Goal: Information Seeking & Learning: Learn about a topic

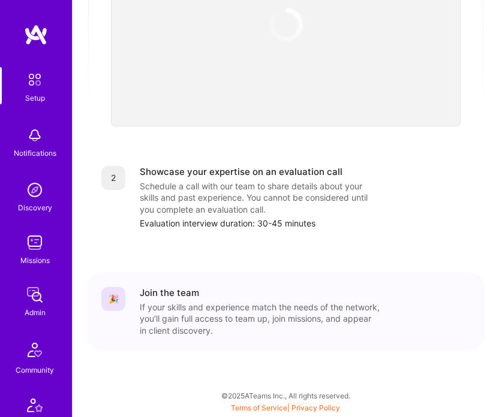
scroll to position [363, 0]
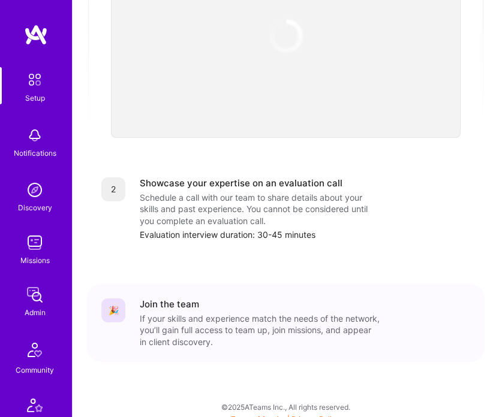
click at [38, 286] on img at bounding box center [35, 295] width 24 height 24
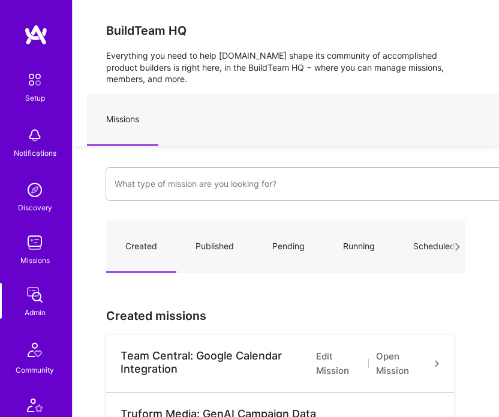
click at [167, 205] on div at bounding box center [317, 187] width 424 height 41
click at [168, 183] on input at bounding box center [317, 184] width 406 height 29
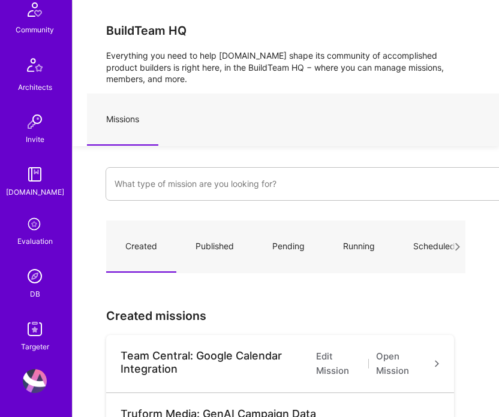
click at [38, 263] on div "Setup Notifications Discovery Missions Admin Community Architects Invite [DOMAI…" at bounding box center [36, 40] width 72 height 626
click at [37, 276] on img at bounding box center [35, 276] width 24 height 24
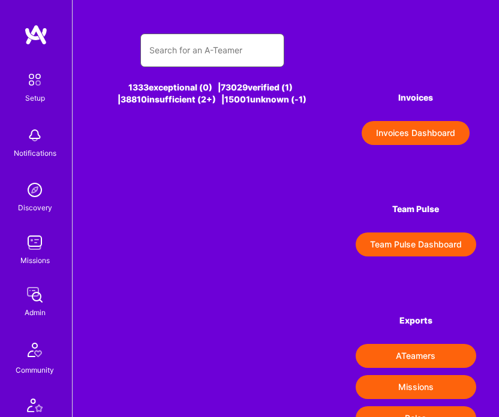
click at [258, 56] on input "text" at bounding box center [212, 50] width 126 height 29
type input "rob"
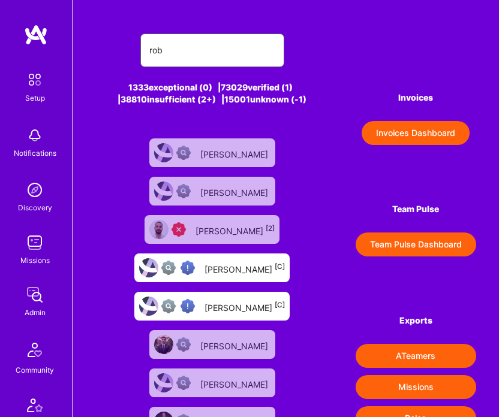
type input "rob"
click at [233, 266] on div "[PERSON_NAME] [C]" at bounding box center [244, 268] width 80 height 14
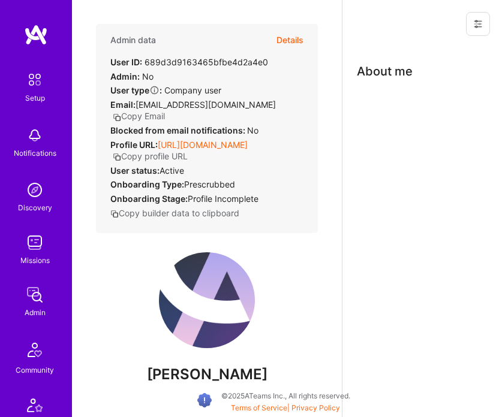
click at [176, 146] on link "[URL][DOMAIN_NAME]" at bounding box center [203, 145] width 90 height 10
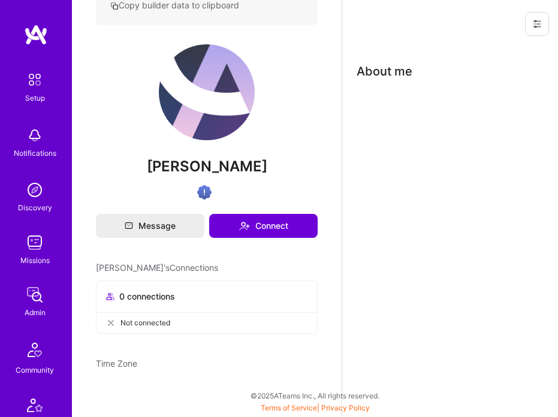
scroll to position [340, 0]
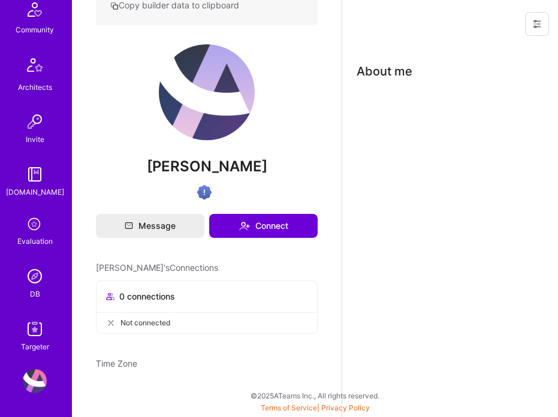
click at [39, 297] on div "DB" at bounding box center [35, 294] width 10 height 12
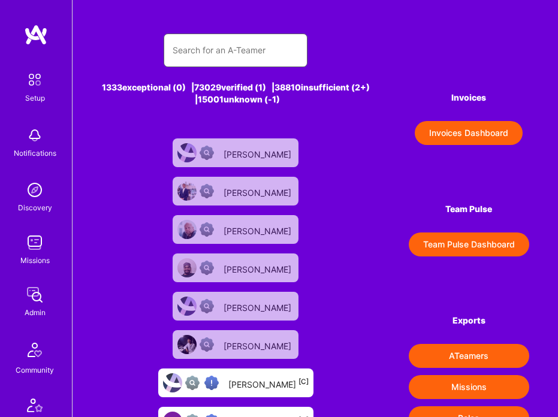
click at [249, 50] on input "text" at bounding box center [236, 50] width 126 height 29
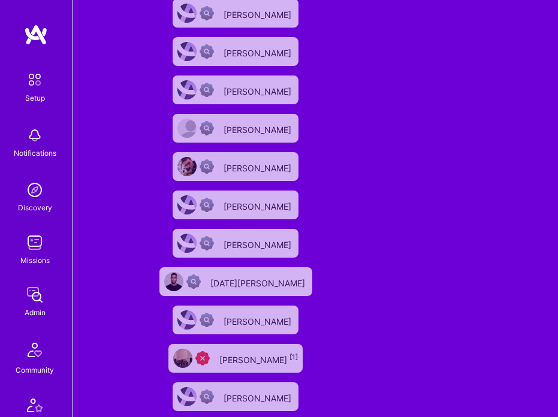
scroll to position [45, 0]
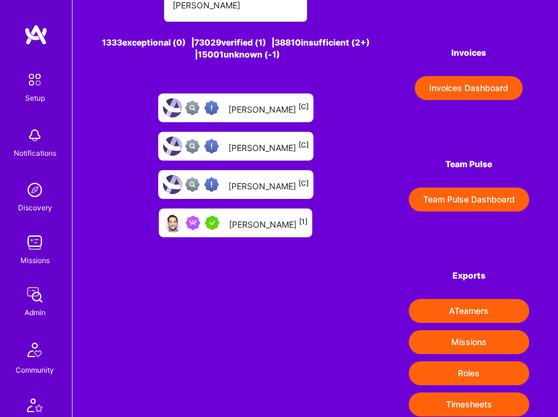
type input "[PERSON_NAME]"
click at [261, 218] on div "[PERSON_NAME] [1]" at bounding box center [268, 223] width 79 height 14
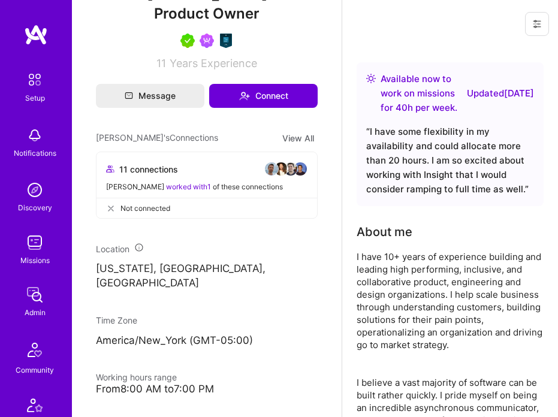
scroll to position [36, 0]
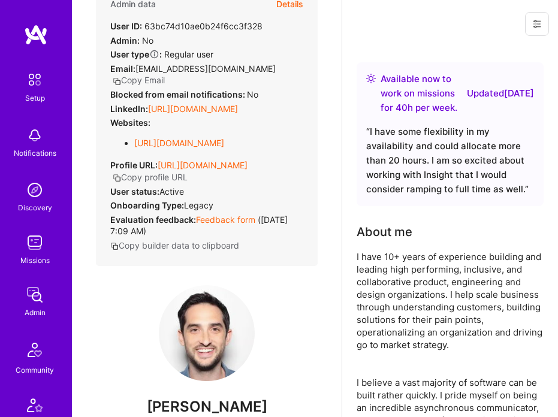
click at [225, 120] on div "Admin data Details User ID: 63bc74d10ae0b24f6cc3f328 Admin: No User type Regula…" at bounding box center [207, 127] width 222 height 278
click at [225, 111] on link "[URL][DOMAIN_NAME]" at bounding box center [193, 109] width 90 height 10
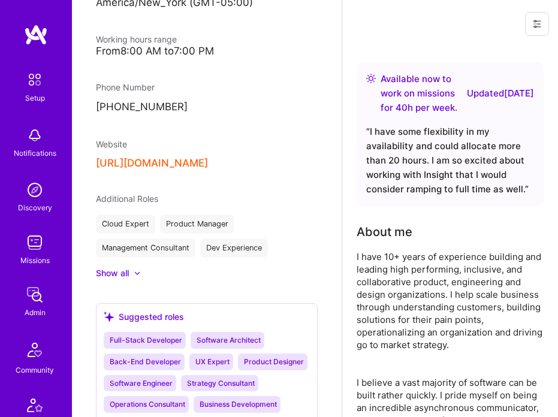
scroll to position [786, 0]
click at [166, 158] on button "[URL][DOMAIN_NAME]" at bounding box center [152, 164] width 112 height 12
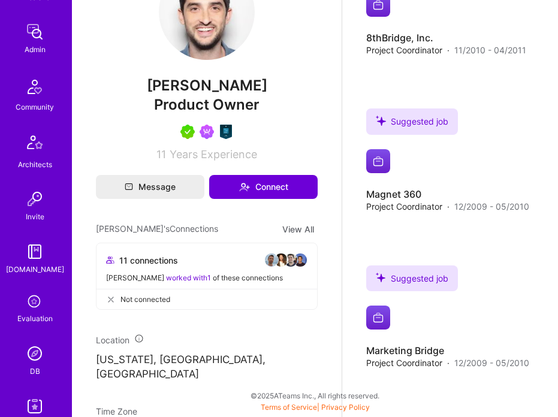
scroll to position [340, 0]
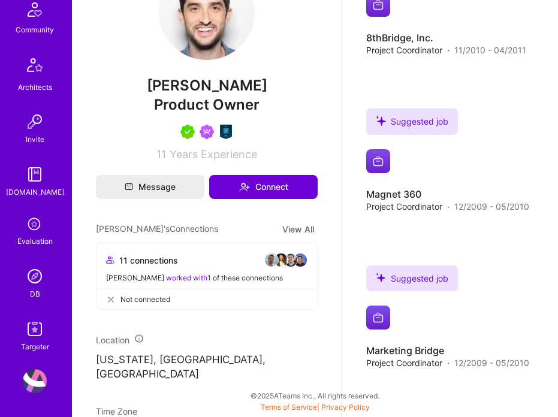
click at [37, 283] on img at bounding box center [35, 276] width 24 height 24
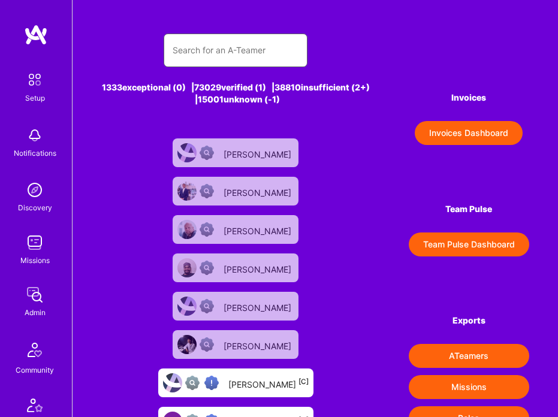
click at [254, 57] on input "text" at bounding box center [236, 50] width 126 height 29
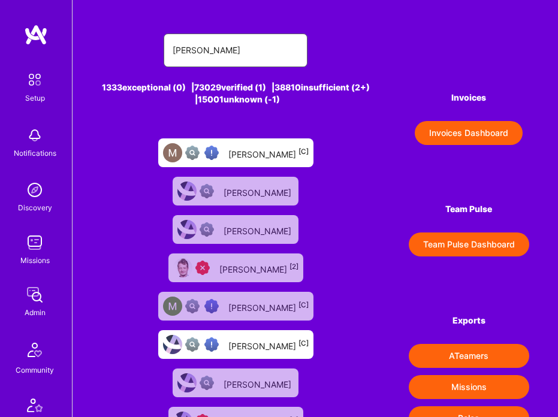
type input "[PERSON_NAME]"
click at [259, 150] on div "[PERSON_NAME] [C]" at bounding box center [268, 153] width 80 height 14
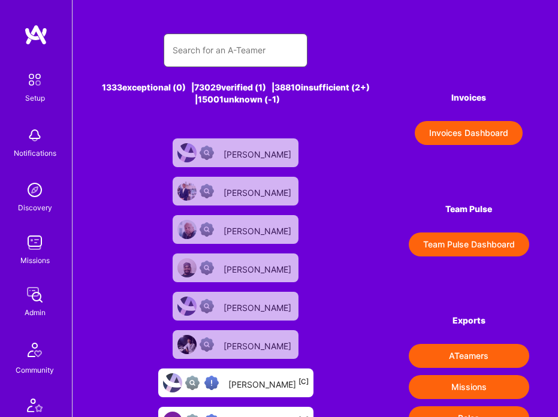
click at [230, 53] on input "text" at bounding box center [236, 50] width 126 height 29
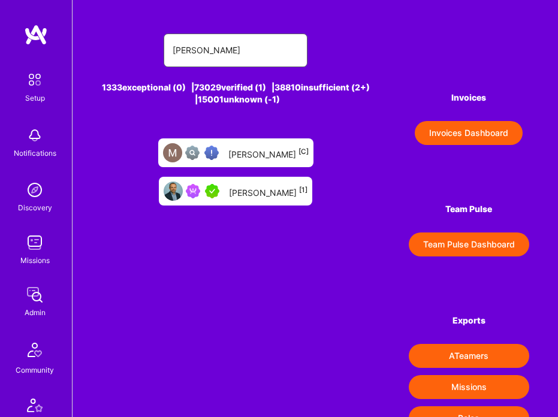
type input "[PERSON_NAME]"
click at [257, 195] on div "[PERSON_NAME] [1]" at bounding box center [268, 192] width 79 height 14
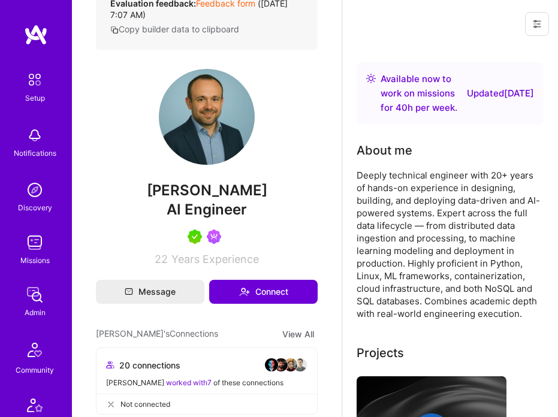
scroll to position [252, 0]
click at [394, 220] on div "Deeply technical engineer with 20+ years of hands-on experience in designing, b…" at bounding box center [450, 244] width 187 height 151
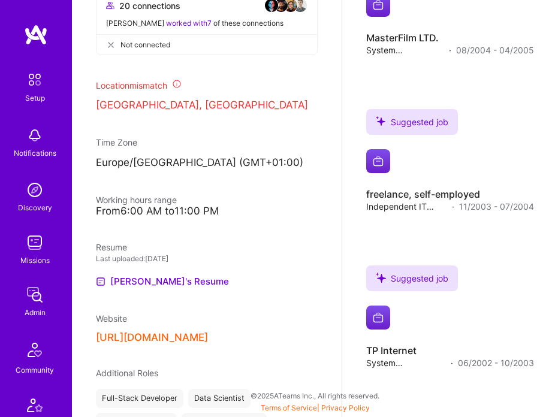
scroll to position [598, 0]
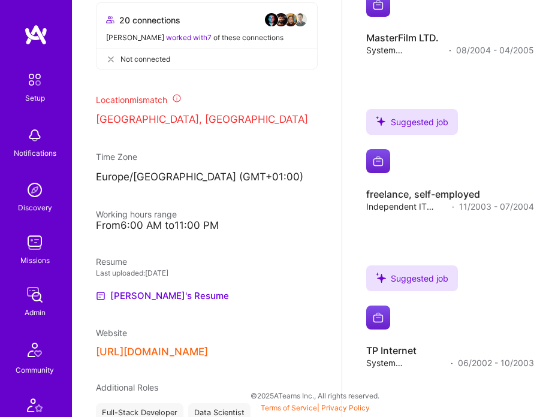
click at [161, 359] on div "Admin data Details User ID: 5fde219a090b9e0012096005 Admin: No User type Regula…" at bounding box center [207, 208] width 270 height 417
click at [161, 353] on button "[URL][DOMAIN_NAME]" at bounding box center [152, 352] width 112 height 12
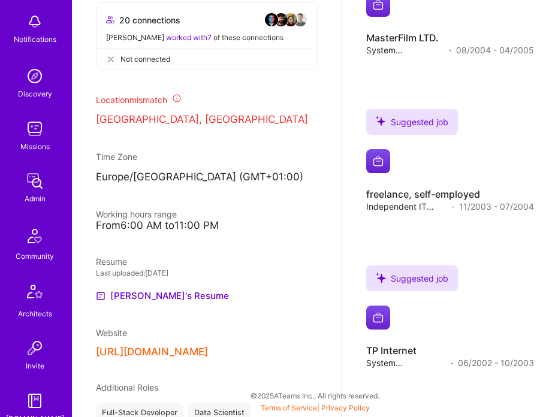
scroll to position [340, 0]
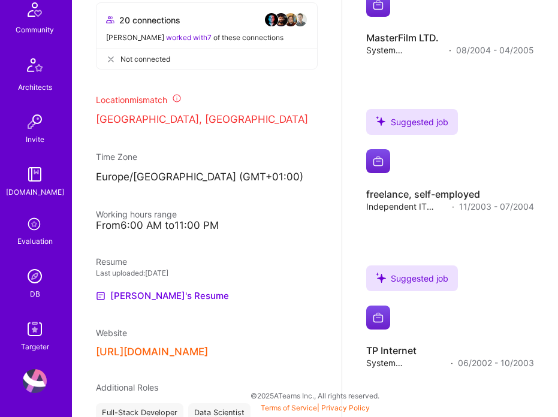
click at [34, 318] on img at bounding box center [35, 329] width 24 height 24
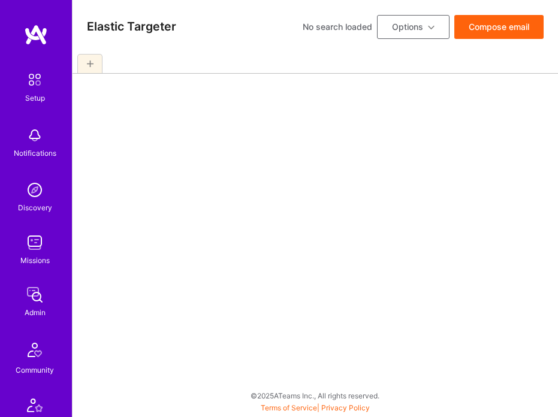
select select "7"
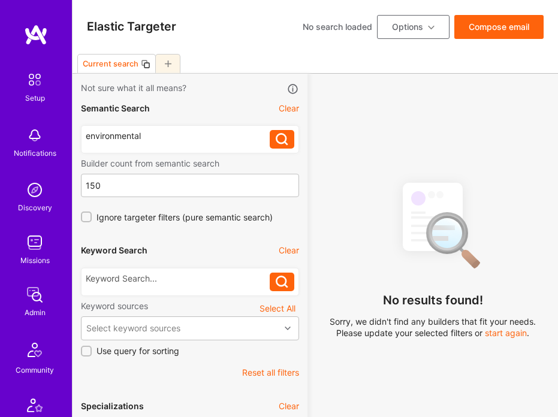
click at [178, 141] on div "environmental" at bounding box center [178, 136] width 184 height 12
click at [177, 137] on div "environmental" at bounding box center [178, 136] width 184 height 12
click at [141, 135] on div "environmental" at bounding box center [178, 136] width 184 height 12
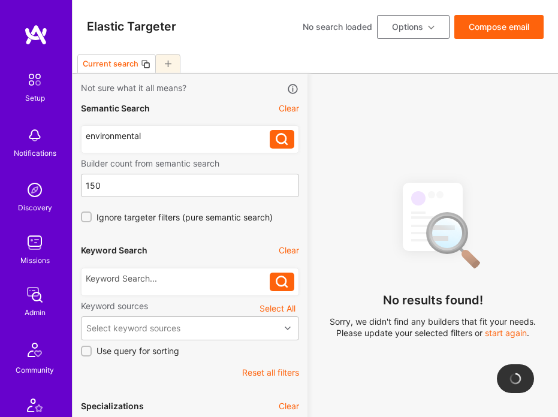
click at [141, 135] on div "environmental" at bounding box center [178, 136] width 184 height 12
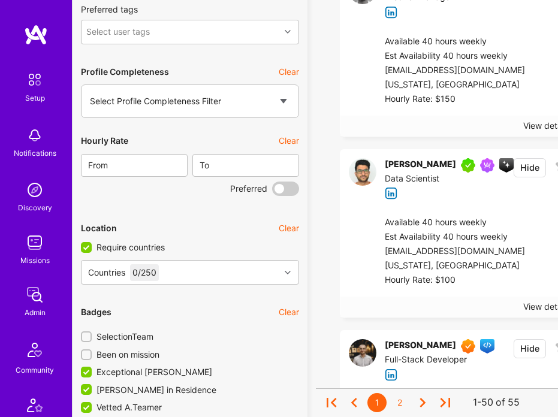
scroll to position [1660, 0]
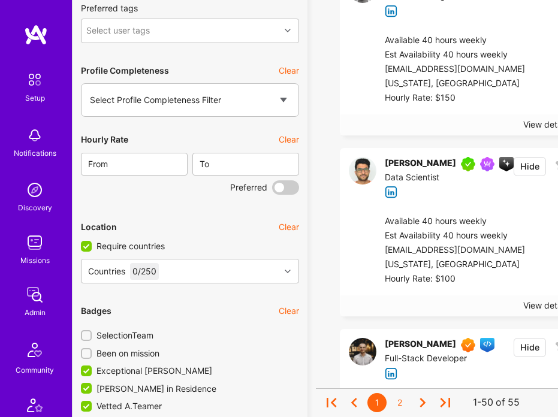
click at [396, 157] on div "[PERSON_NAME]" at bounding box center [420, 164] width 71 height 14
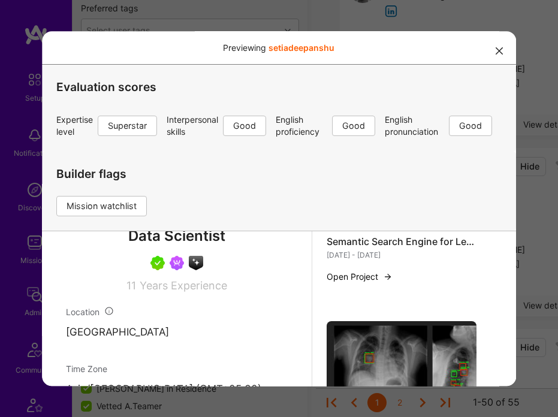
scroll to position [2039, 0]
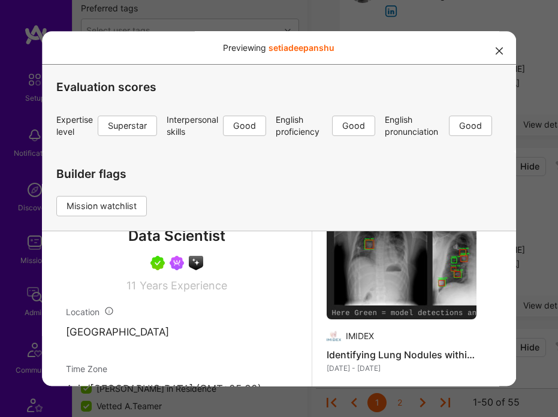
click at [498, 282] on div "Previewing setiadeepanshu Evaluation scores Expertise level Superstar Interpers…" at bounding box center [279, 208] width 558 height 417
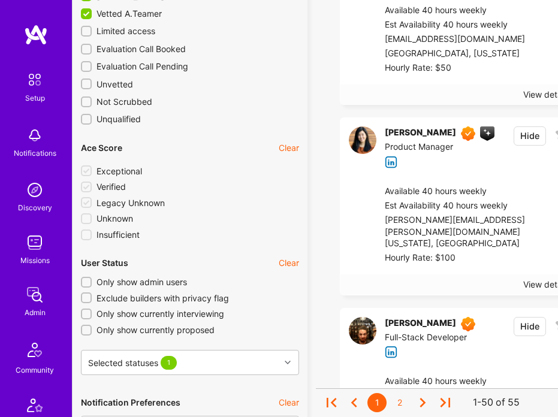
scroll to position [2053, 0]
click at [368, 147] on img at bounding box center [363, 140] width 28 height 28
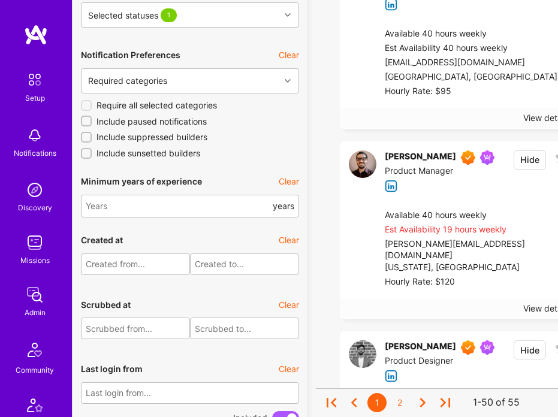
scroll to position [2459, 0]
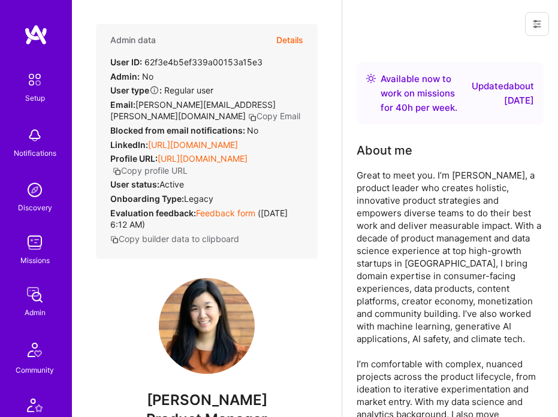
click at [180, 140] on link "https://linkedin.com/in/angelamwu" at bounding box center [193, 145] width 90 height 10
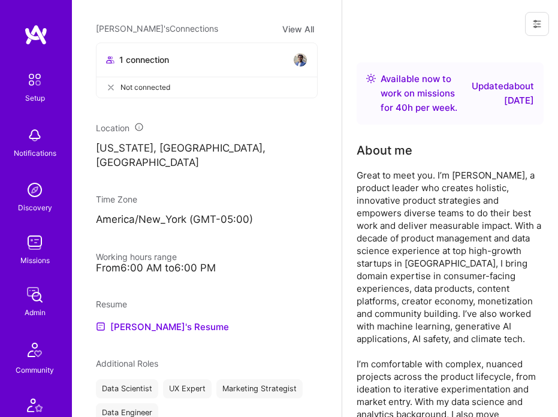
scroll to position [793, 0]
